Goal: Check status

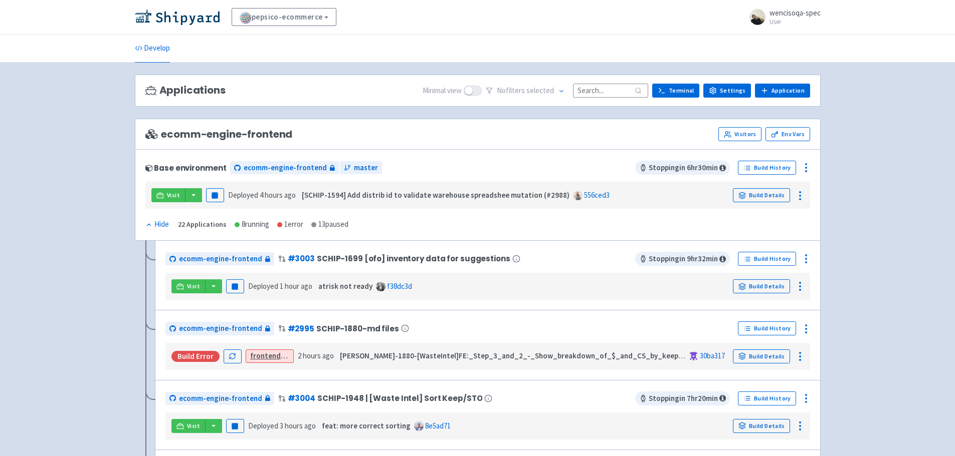
click at [606, 90] on input at bounding box center [610, 91] width 75 height 14
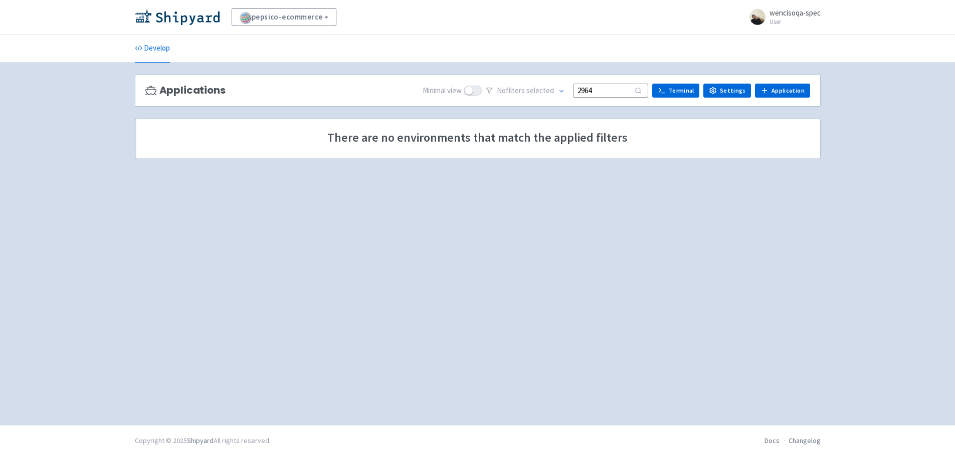
type input "2964"
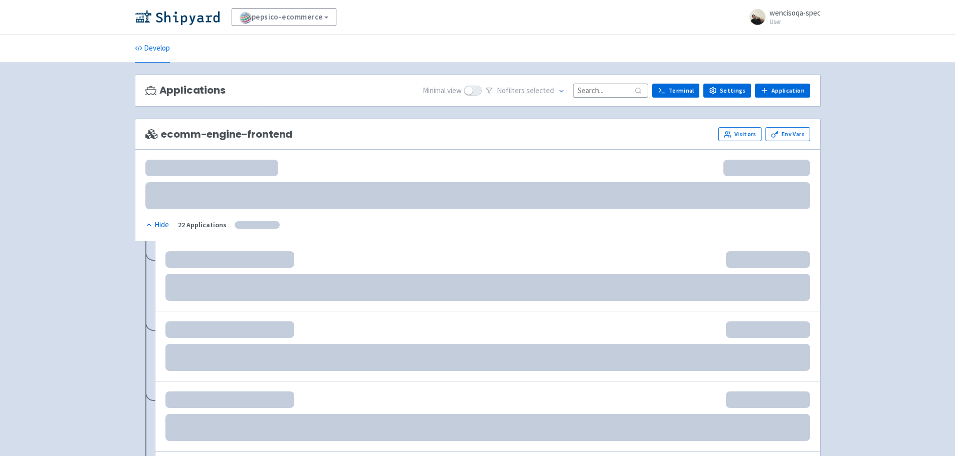
click at [598, 87] on input at bounding box center [610, 91] width 75 height 14
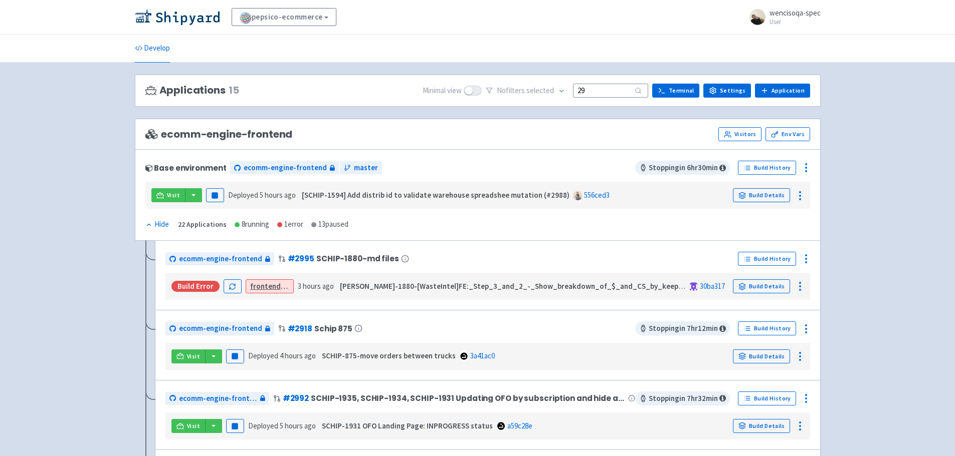
type input "2"
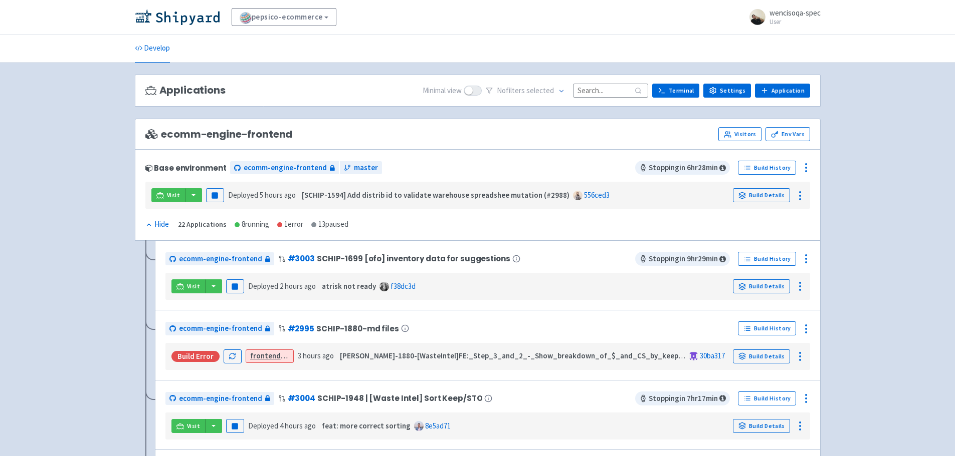
click at [627, 97] on input at bounding box center [610, 91] width 75 height 14
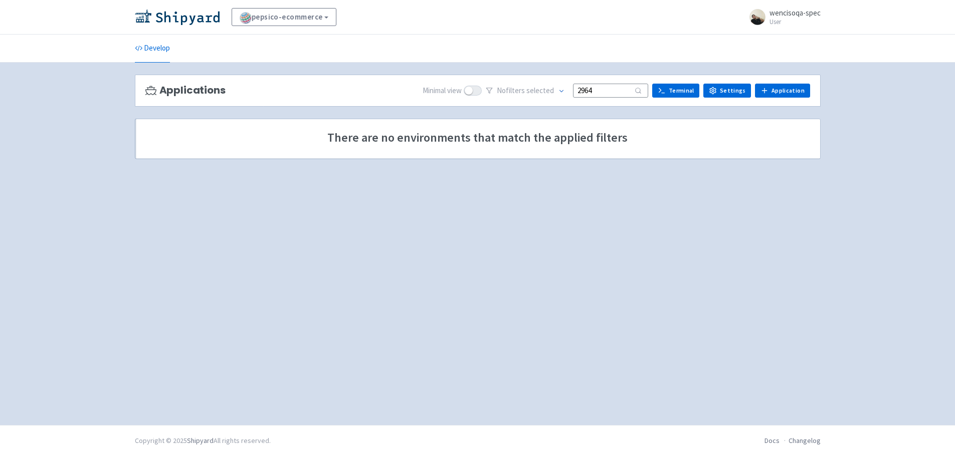
type input "2964"
